Goal: Communication & Community: Answer question/provide support

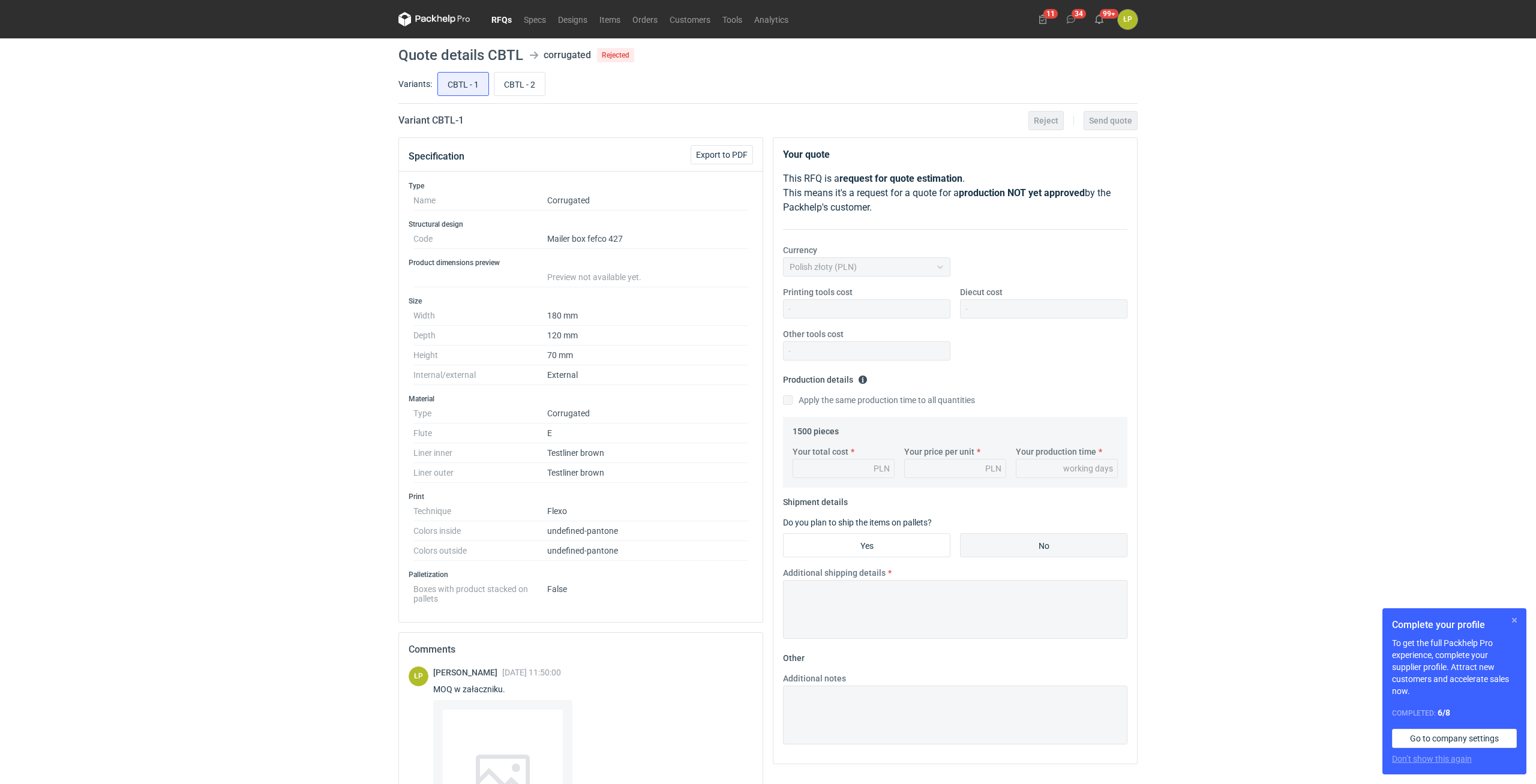
click at [1510, 618] on button "button" at bounding box center [1515, 620] width 14 height 14
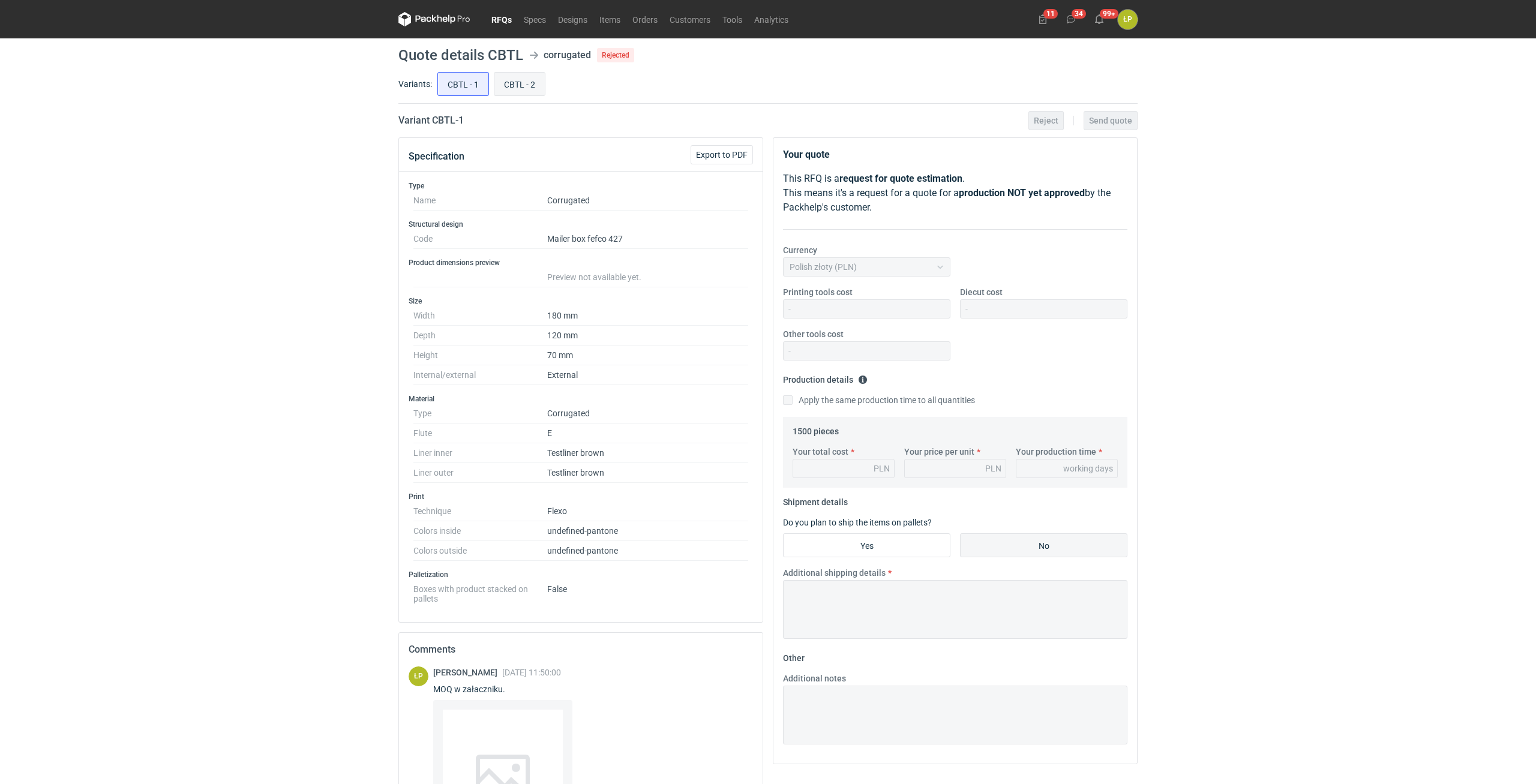
click at [531, 87] on input "CBTL - 2" at bounding box center [519, 84] width 51 height 23
radio input "true"
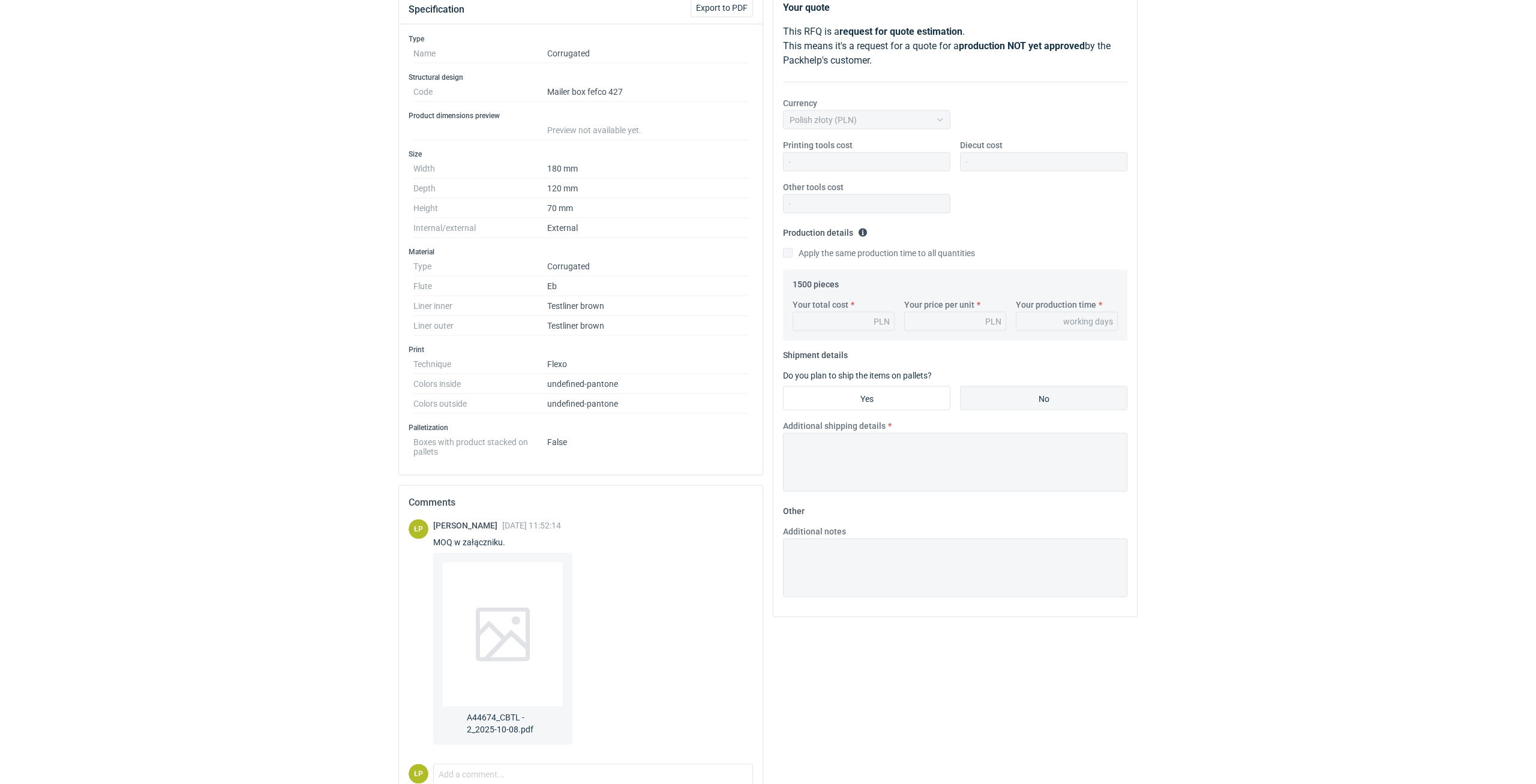
scroll to position [207, 0]
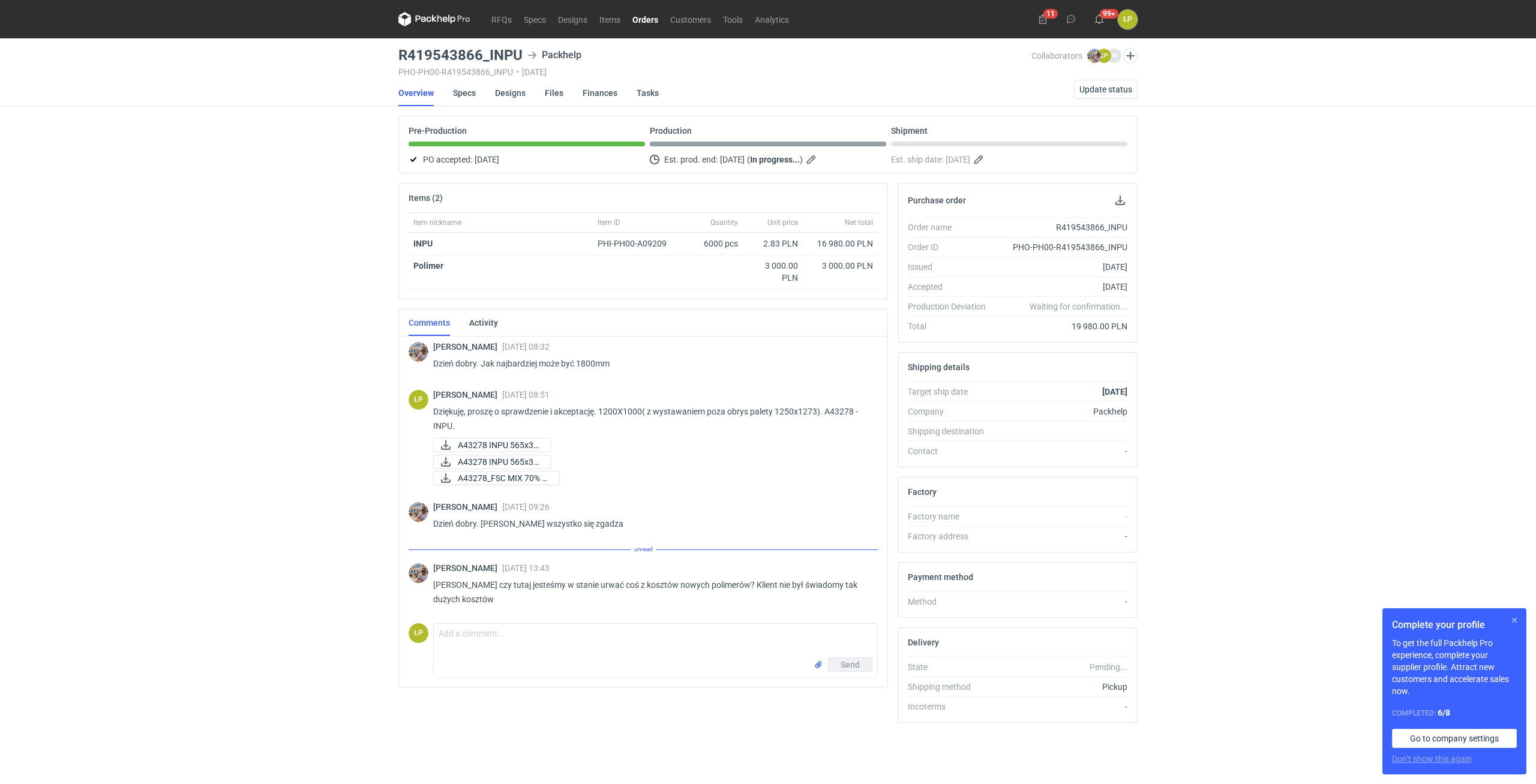
click at [1510, 618] on button "button" at bounding box center [1515, 620] width 14 height 14
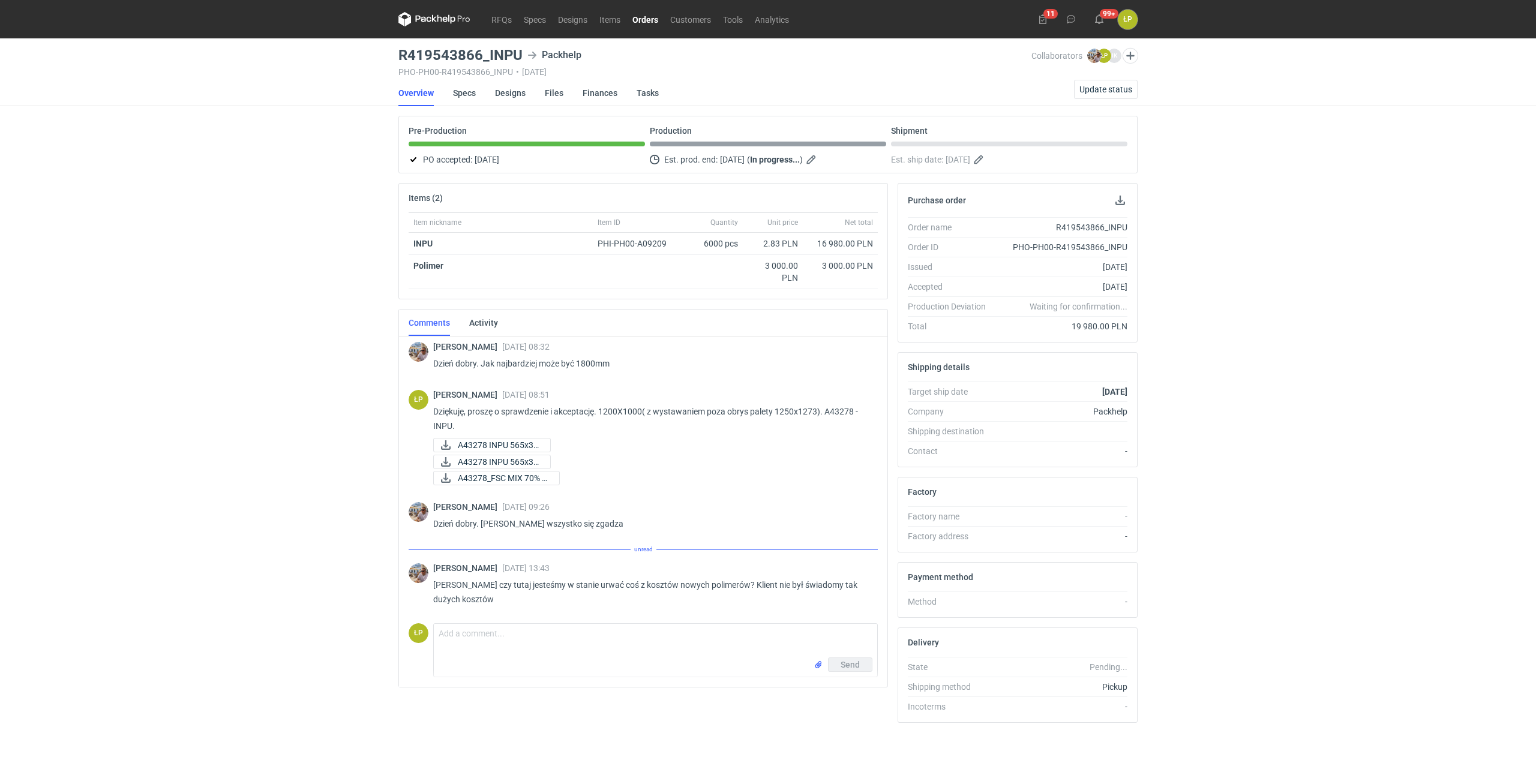
scroll to position [114, 0]
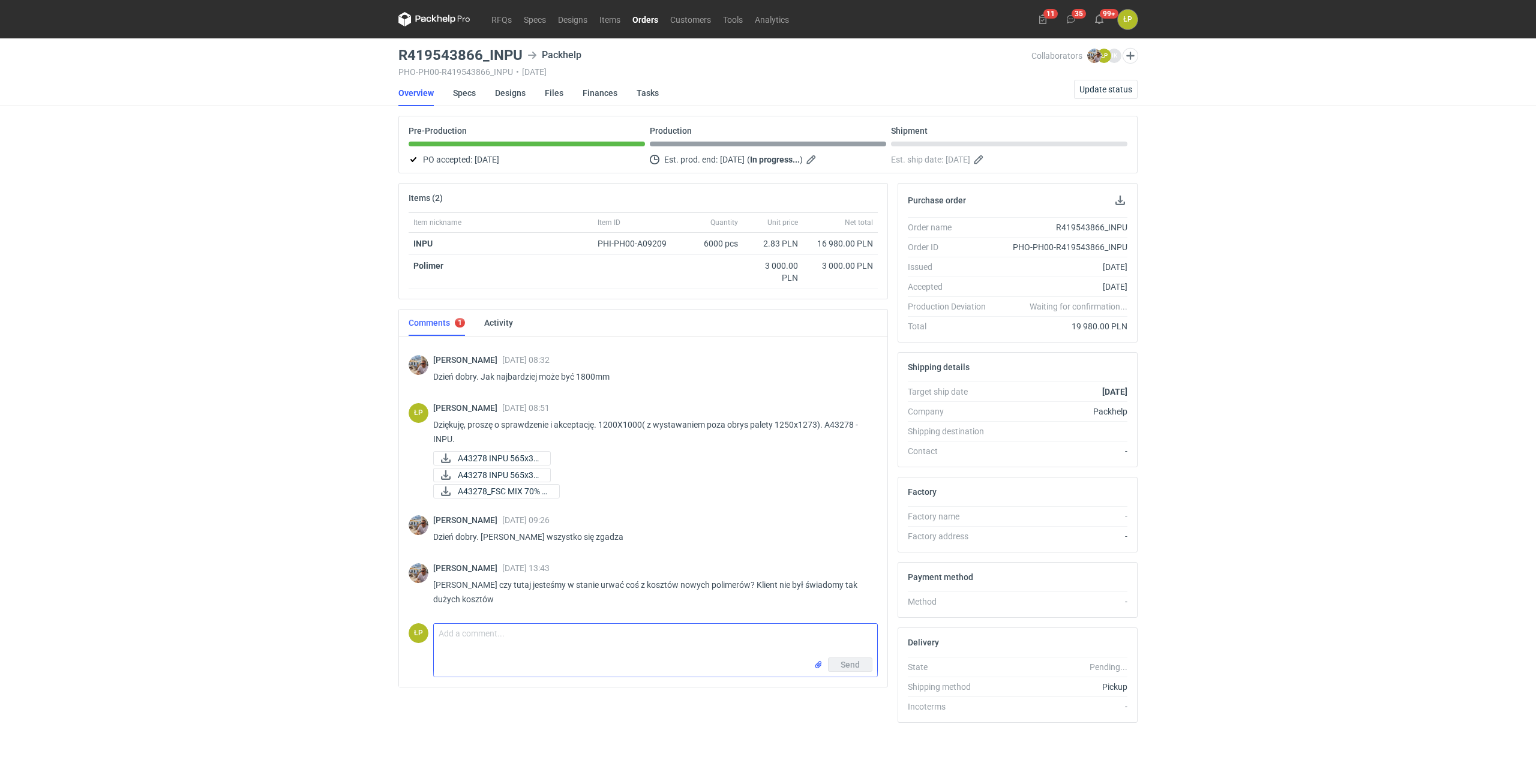
click at [752, 642] on textarea "Comment message" at bounding box center [655, 640] width 443 height 34
type textarea "200 zł tylko."
click at [846, 663] on span "Send" at bounding box center [850, 665] width 19 height 9
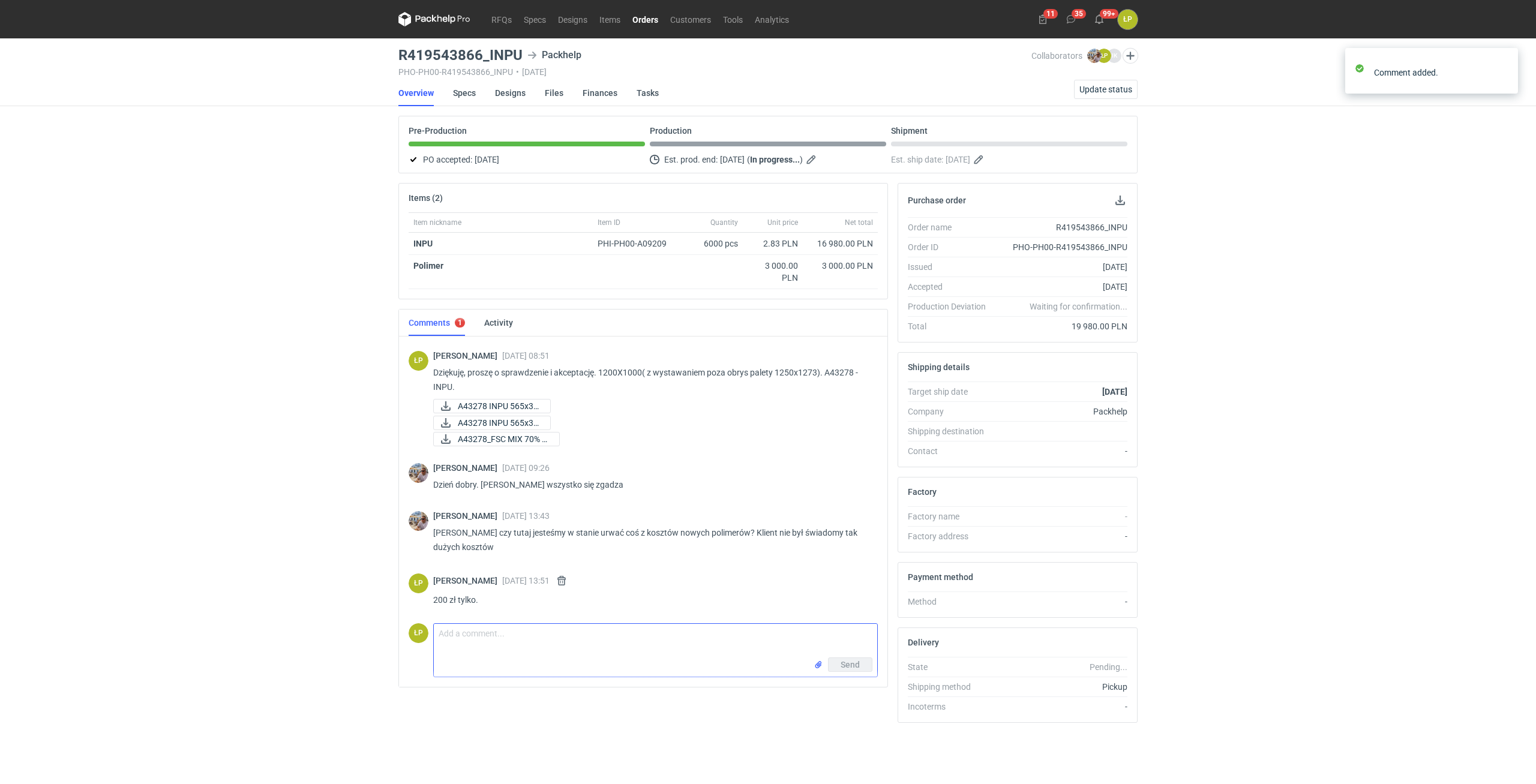
scroll to position [167, 0]
click at [689, 630] on textarea "Comment message" at bounding box center [655, 640] width 443 height 34
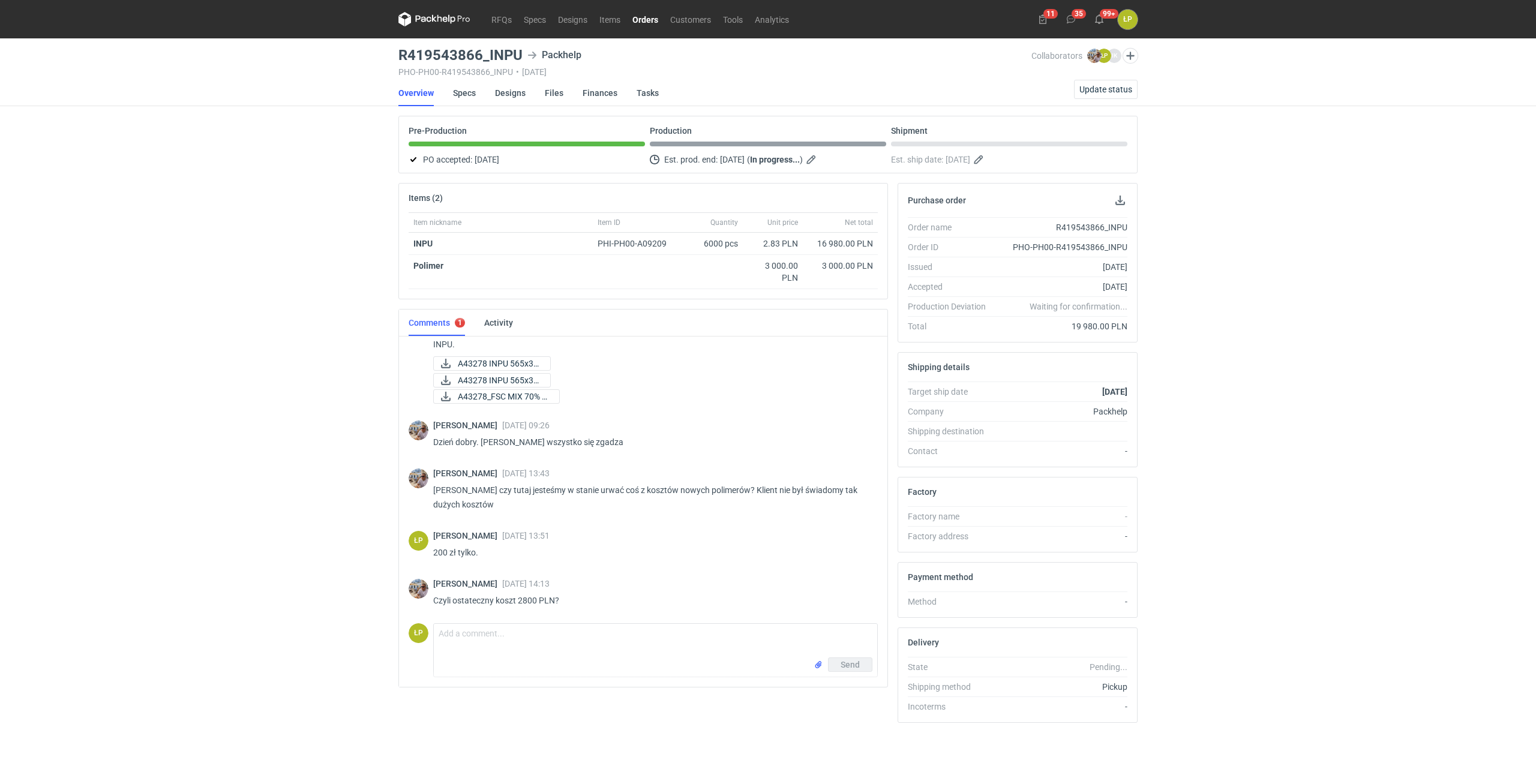
scroll to position [211, 0]
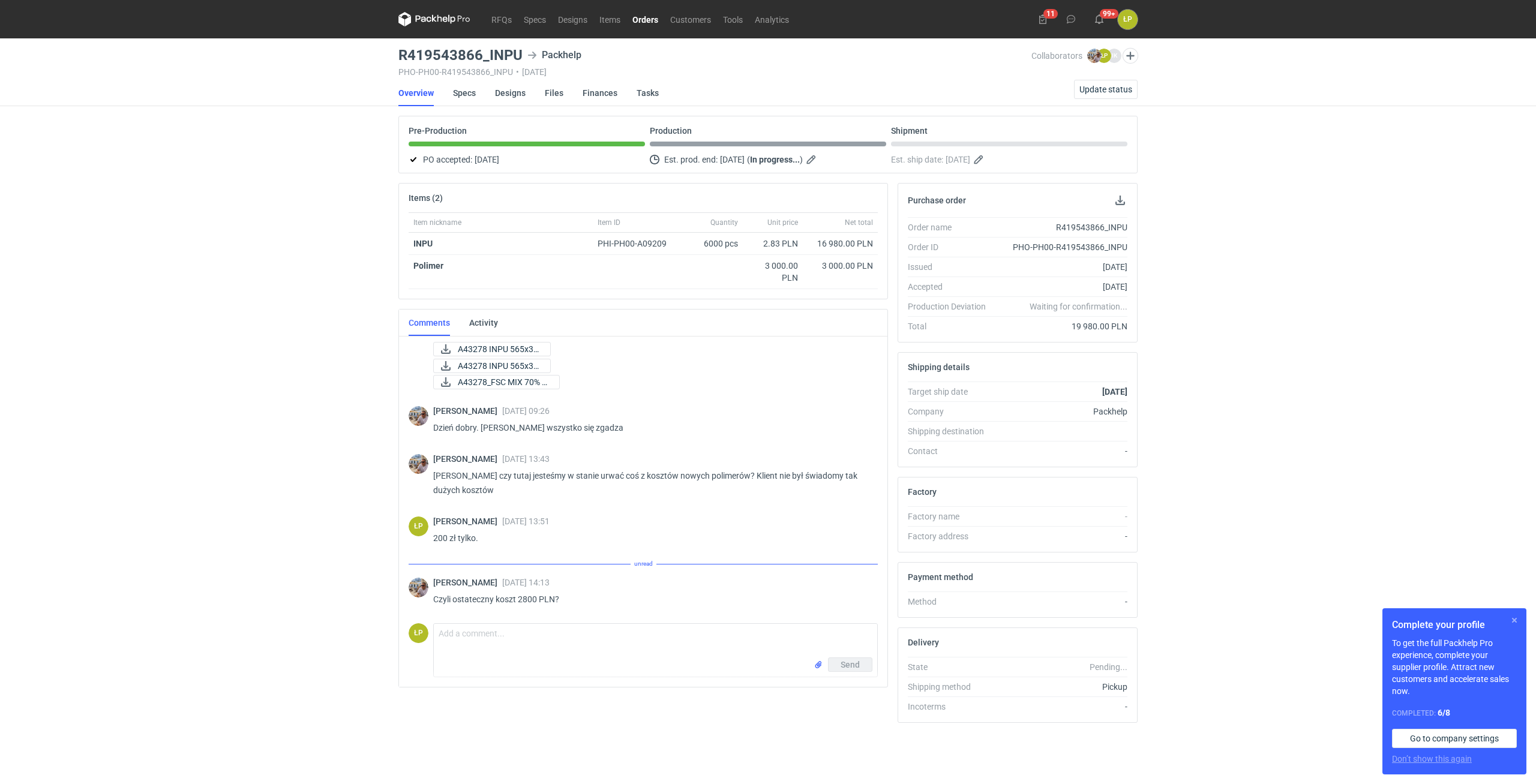
click at [1510, 619] on button "button" at bounding box center [1515, 620] width 14 height 14
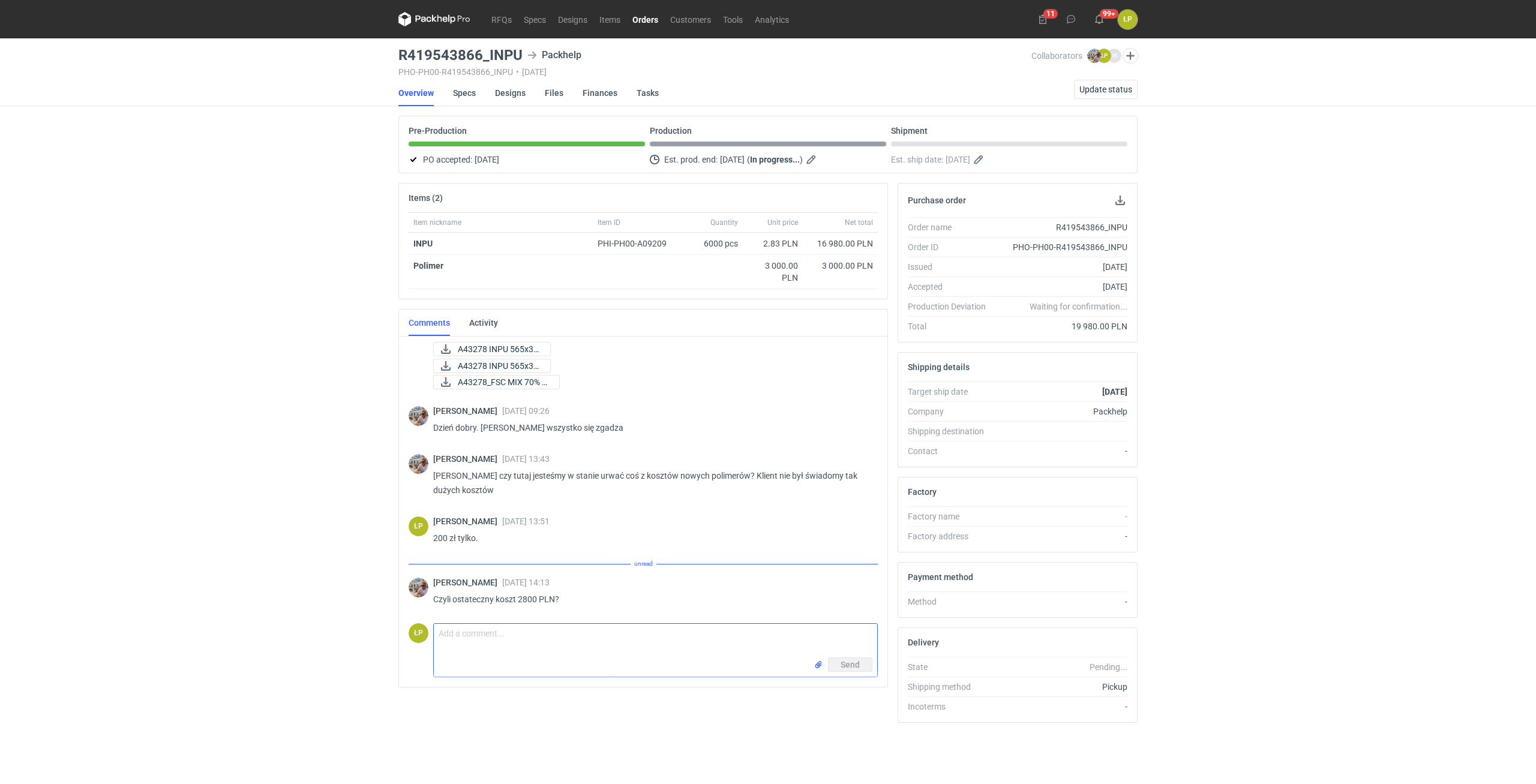
click at [772, 635] on textarea "Comment message" at bounding box center [655, 640] width 443 height 34
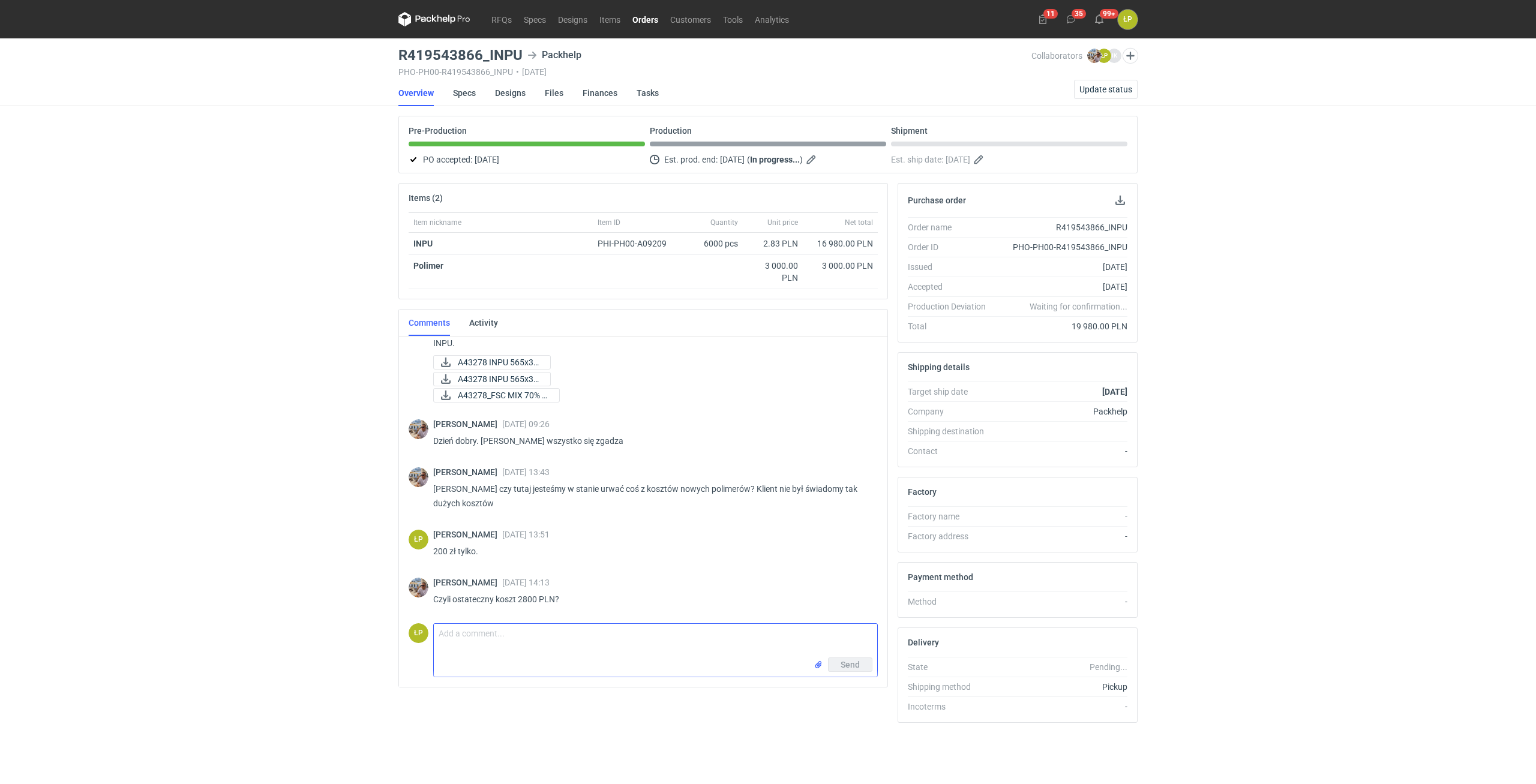
scroll to position [211, 0]
type textarea "T"
type textarea "tak"
click at [845, 664] on span "Send" at bounding box center [850, 665] width 19 height 9
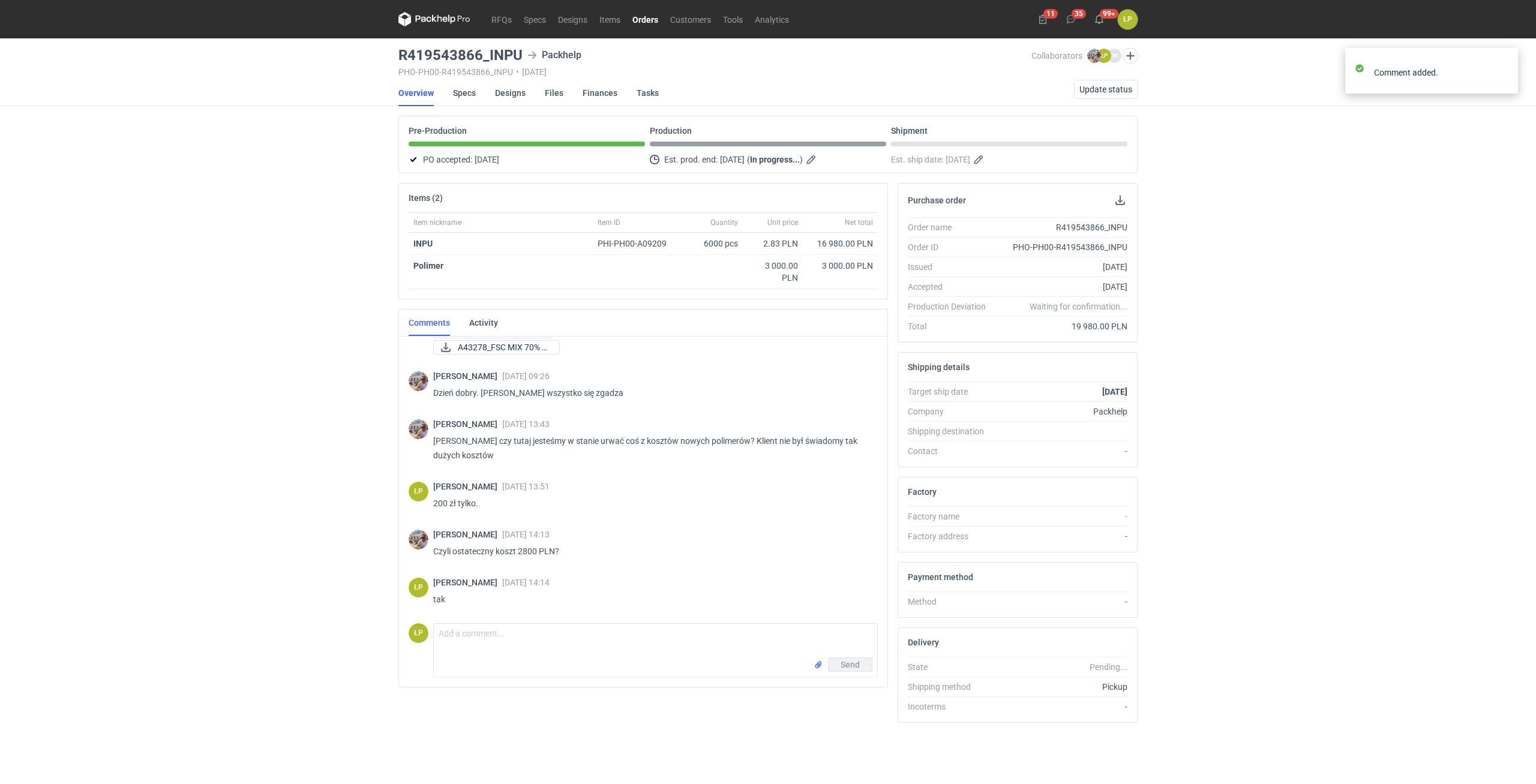
scroll to position [258, 0]
